Goal: Task Accomplishment & Management: Use online tool/utility

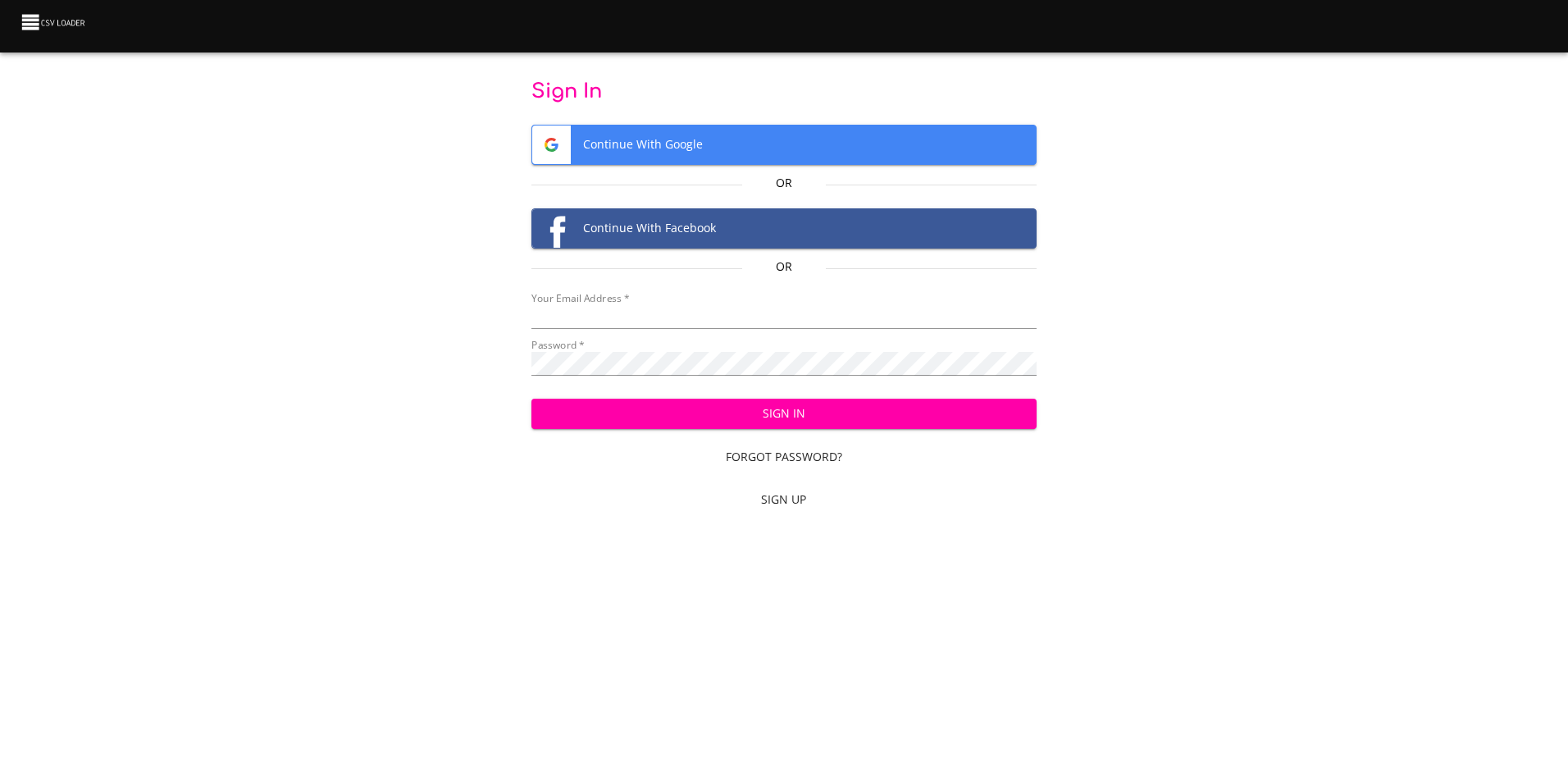
type input "mammothequipment10@gmail.com"
click at [789, 403] on span "Sign In" at bounding box center [783, 414] width 479 height 21
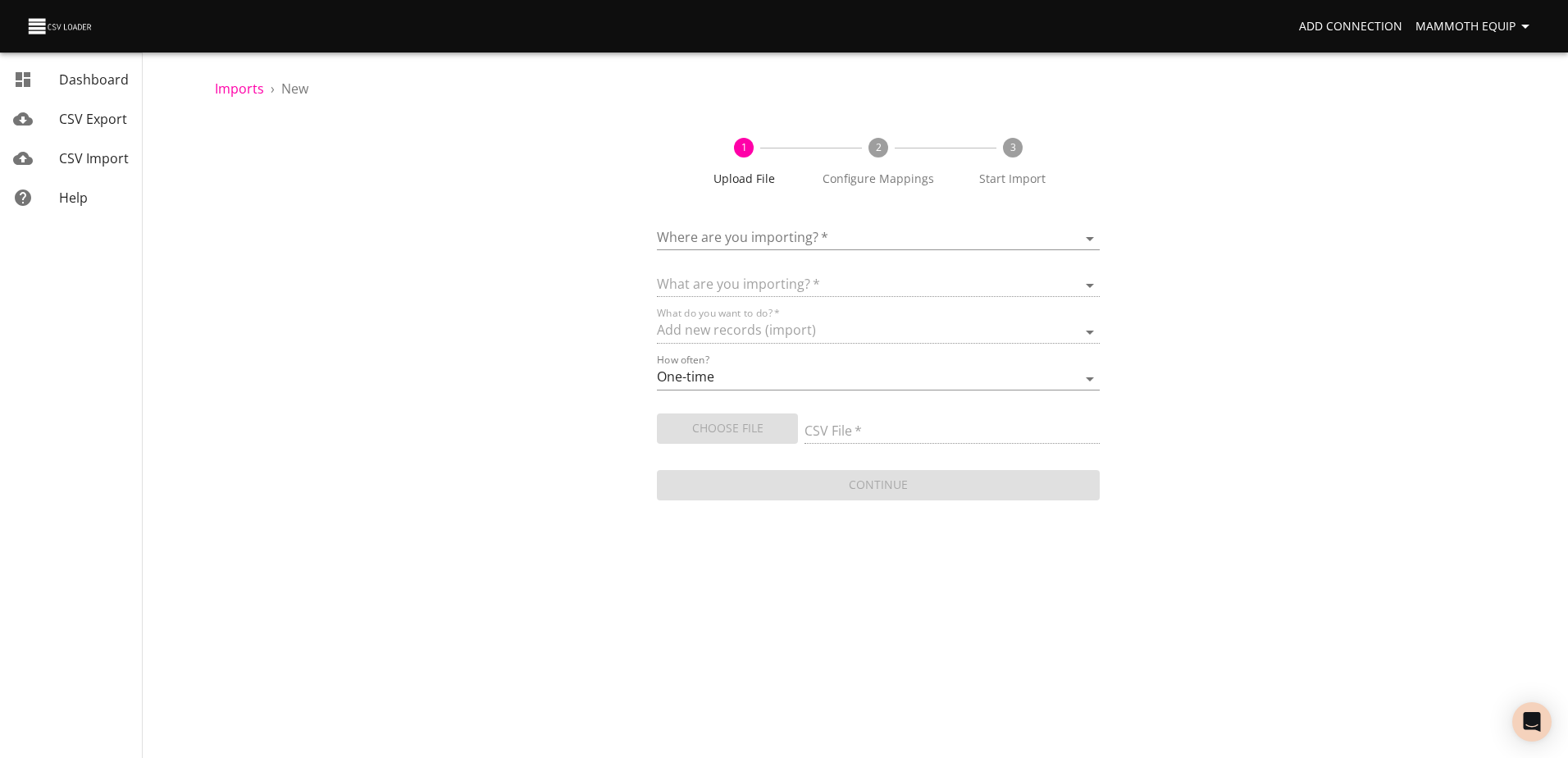
click at [1085, 236] on body "Add Connection Mammoth Equip Dashboard CSV Export CSV Import Help Imports › New…" at bounding box center [784, 379] width 1568 height 758
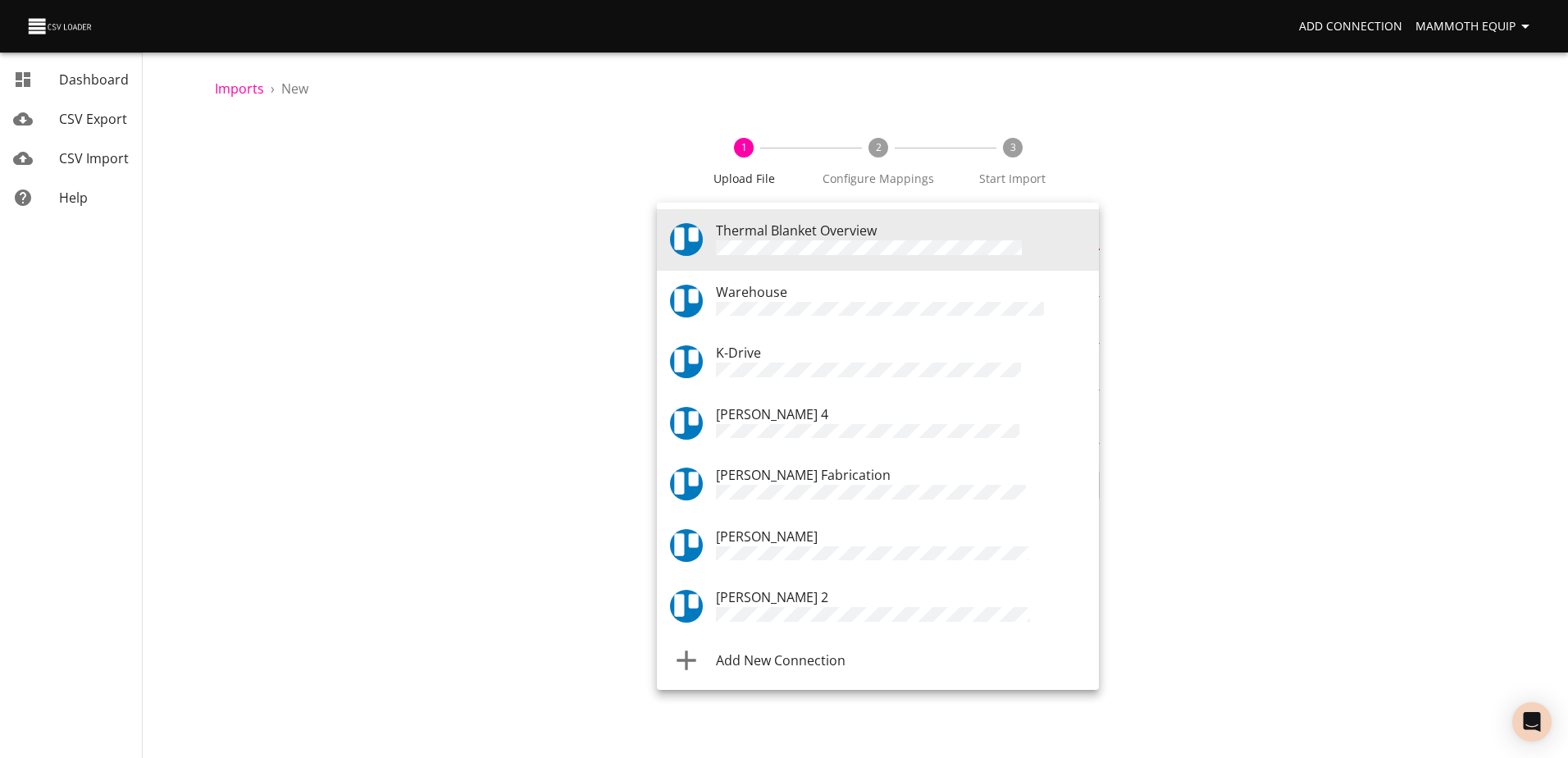
click at [815, 295] on div "Warehouse" at bounding box center [901, 301] width 370 height 38
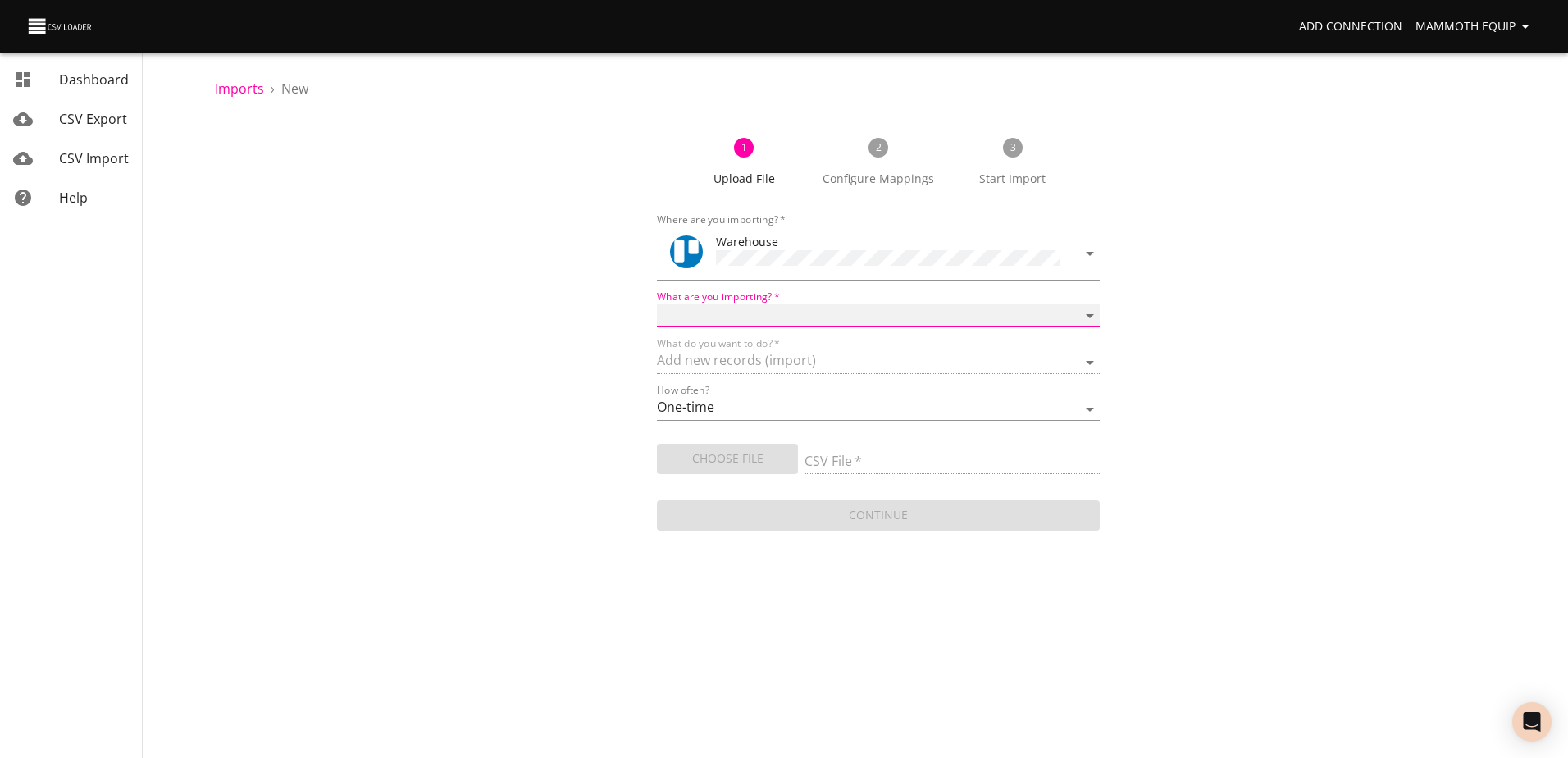
drag, startPoint x: 1087, startPoint y: 308, endPoint x: 1077, endPoint y: 316, distance: 12.8
click at [1087, 308] on select "Boards Cards Checkitems Checklists" at bounding box center [878, 315] width 442 height 23
select select "cards"
click at [657, 303] on select "Boards Cards Checkitems Checklists" at bounding box center [878, 315] width 442 height 23
click at [720, 458] on span "Choose File" at bounding box center [727, 459] width 115 height 21
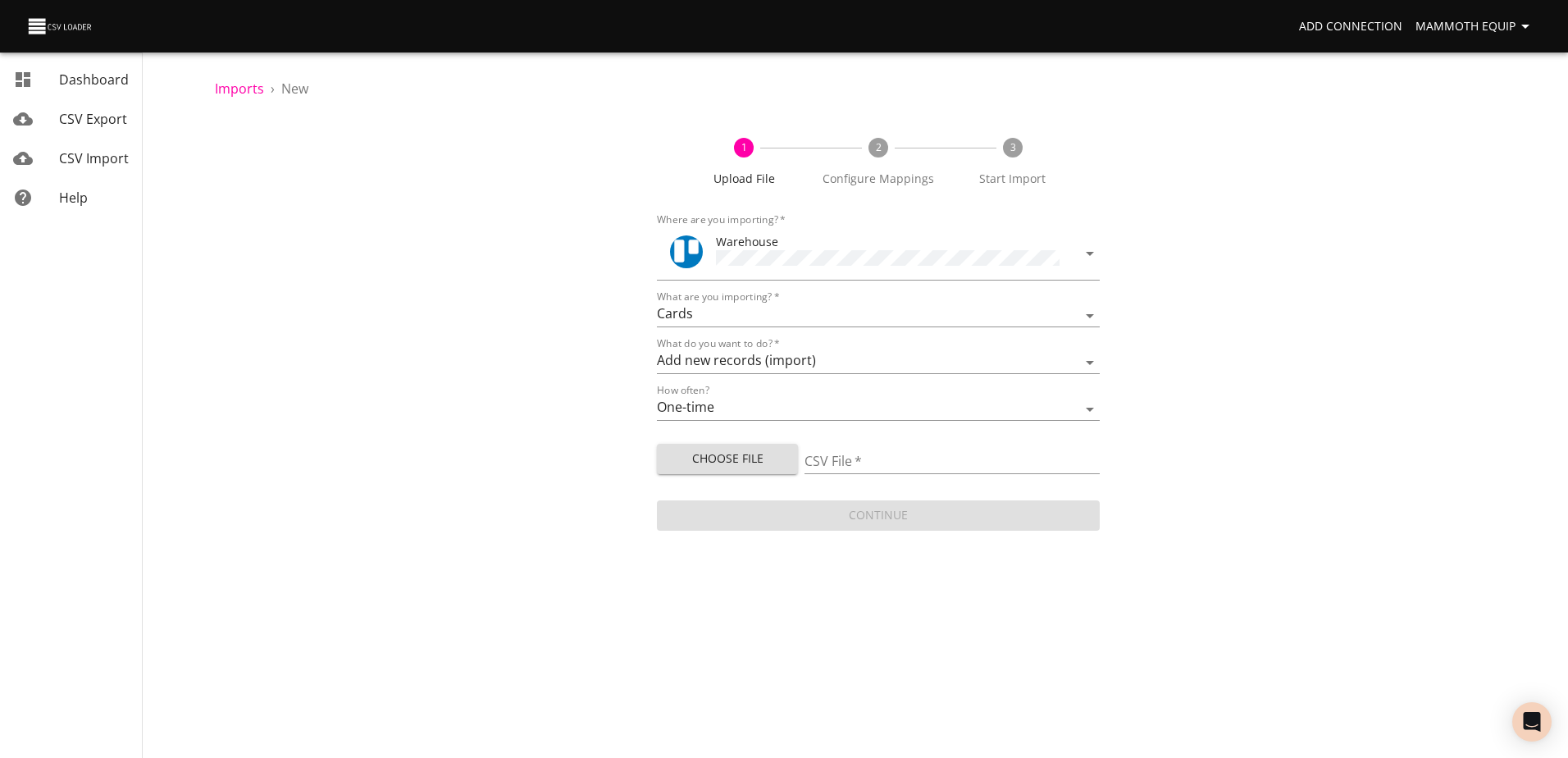
type input "Import1.xlsx"
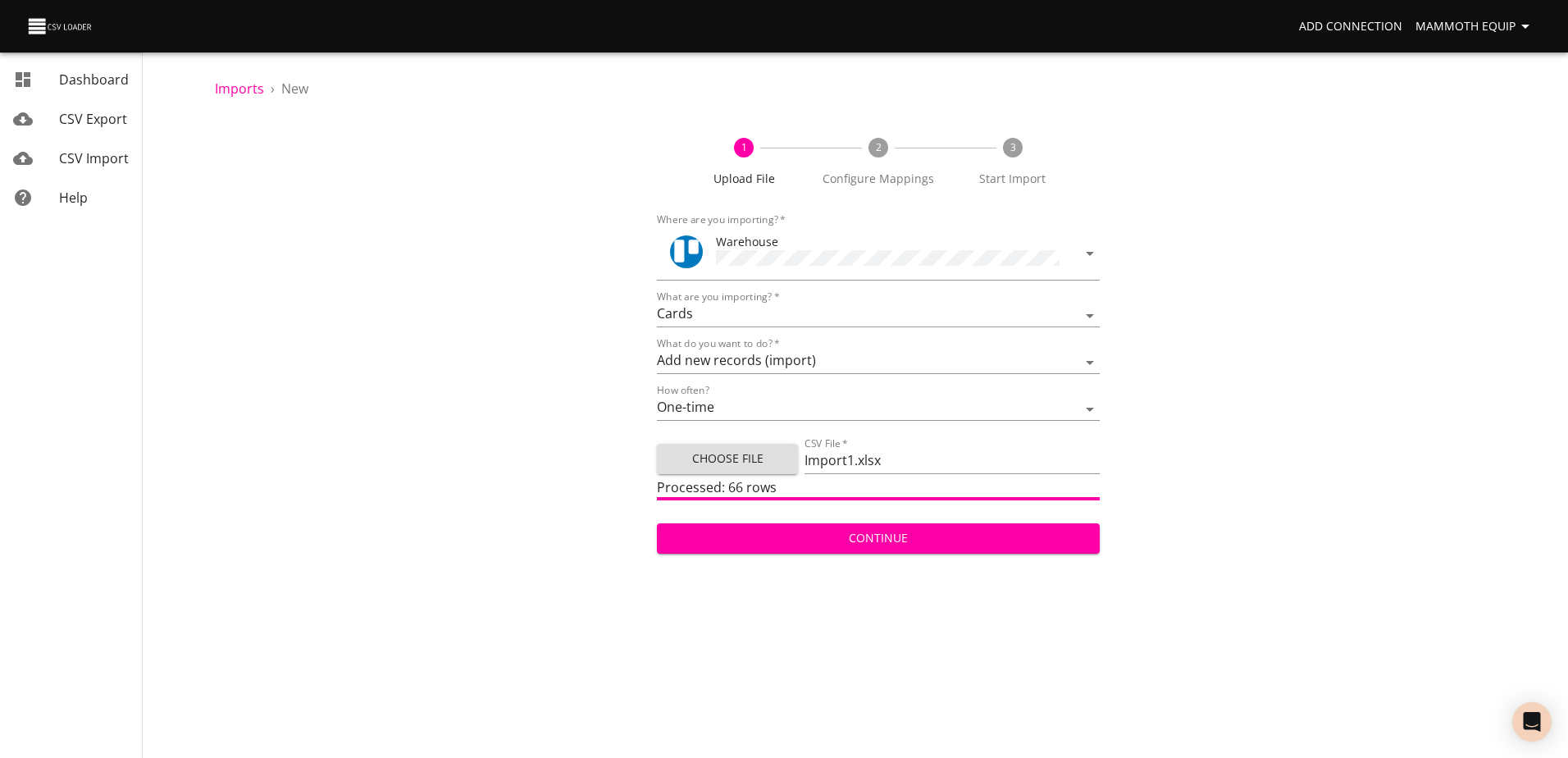
click at [895, 540] on span "Continue" at bounding box center [877, 539] width 415 height 21
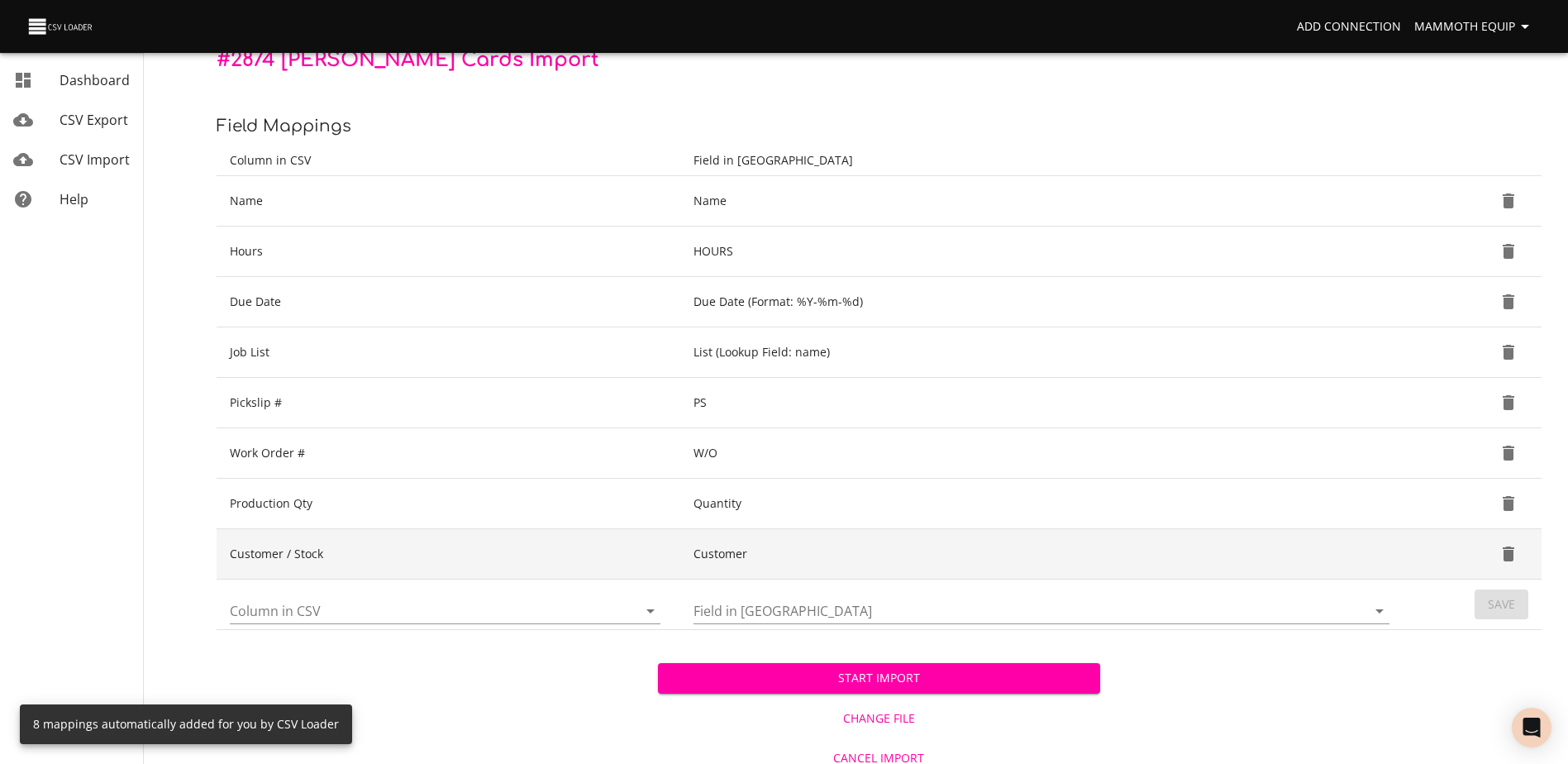
scroll to position [174, 0]
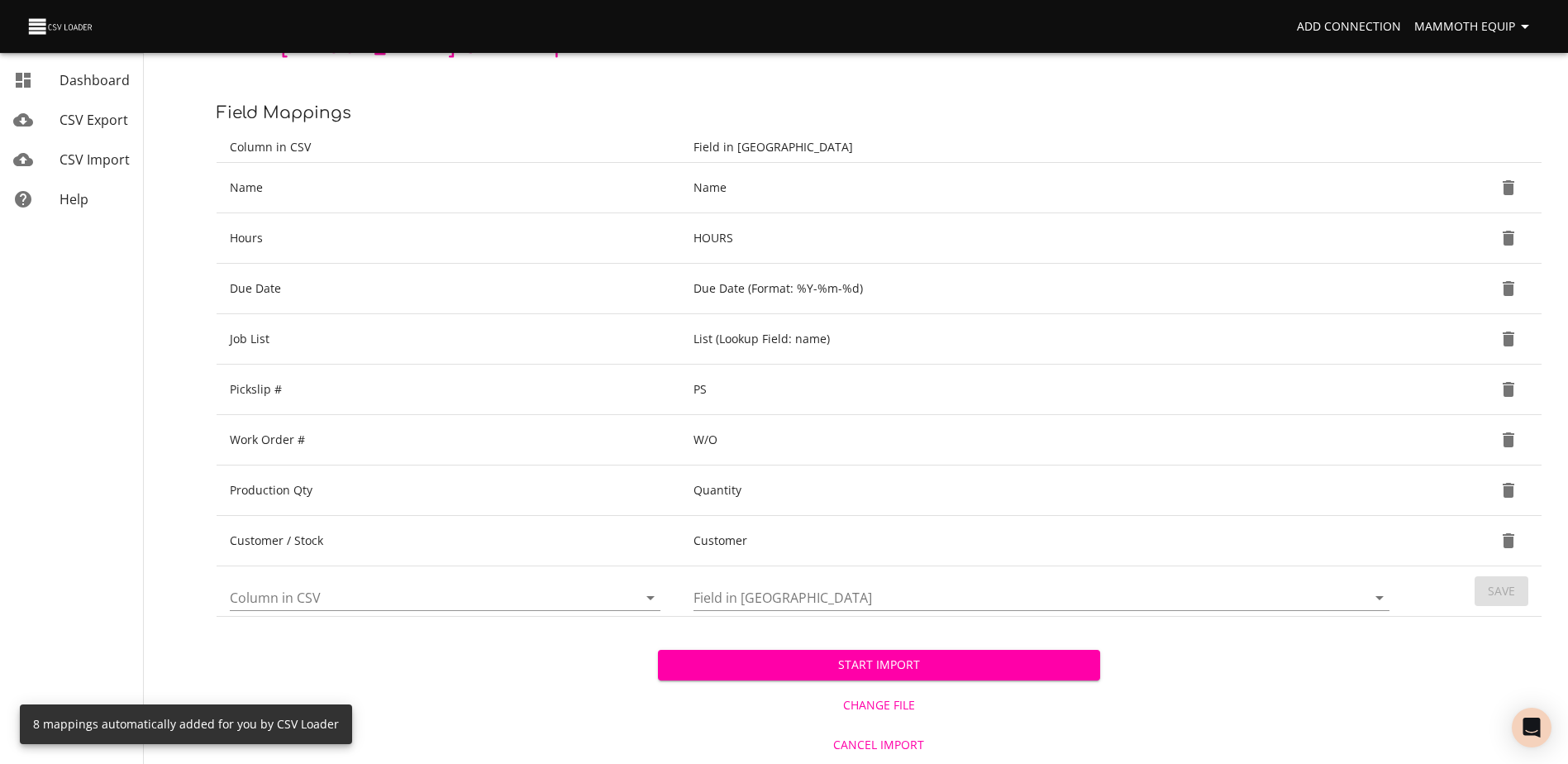
click at [854, 664] on span "Start Import" at bounding box center [878, 665] width 415 height 21
